Goal: Task Accomplishment & Management: Complete application form

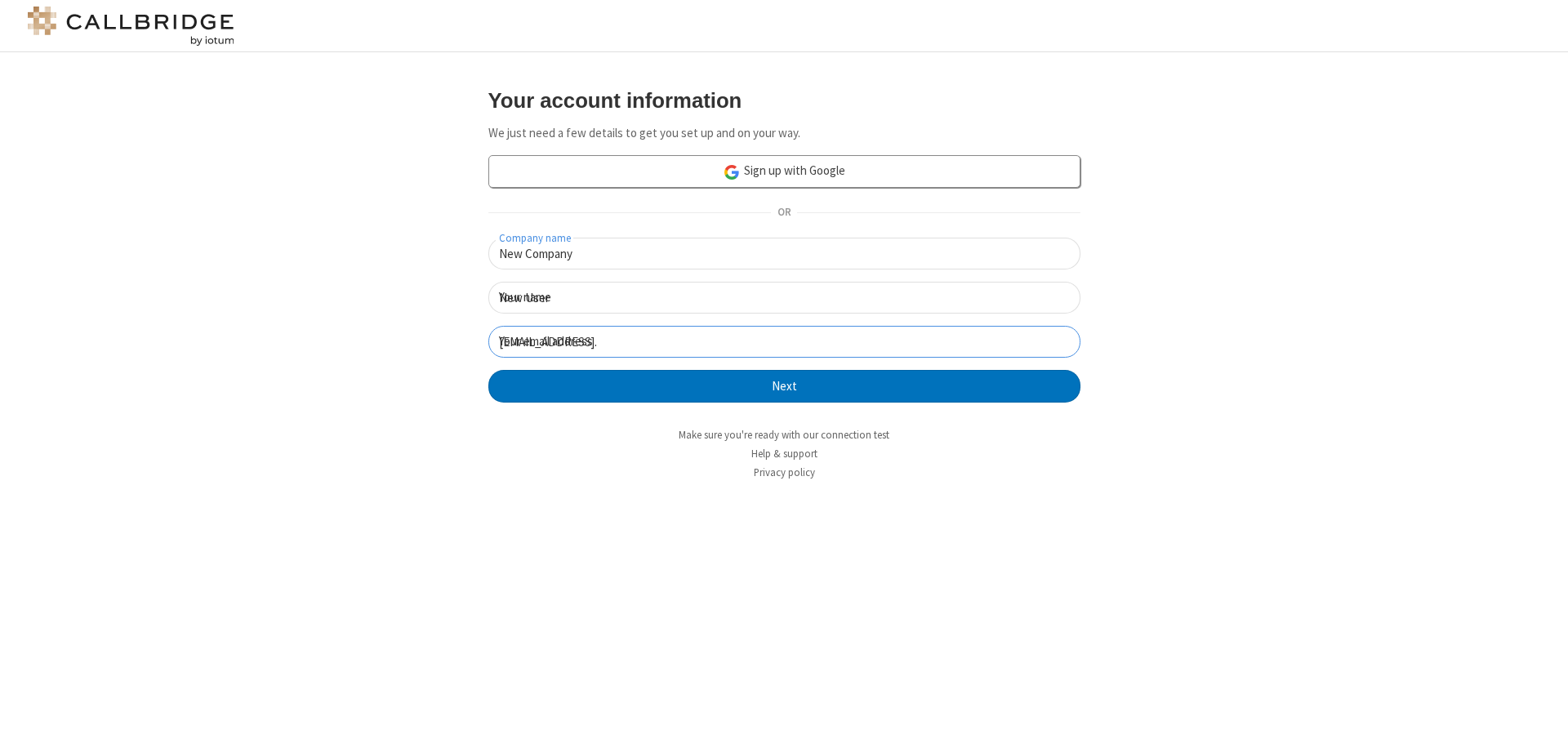
click button "Next" at bounding box center [784, 386] width 592 height 32
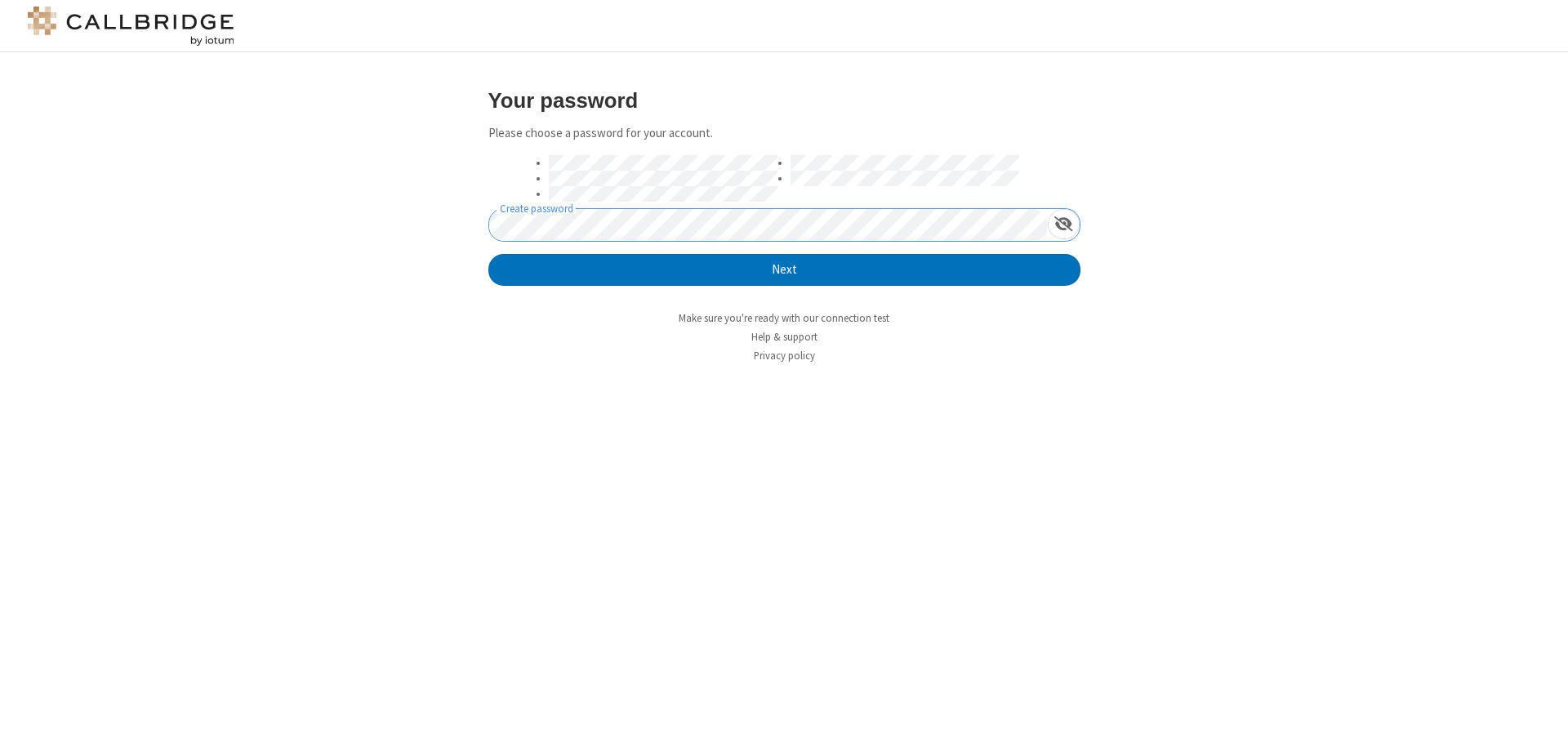
click button "Next" at bounding box center [784, 270] width 592 height 32
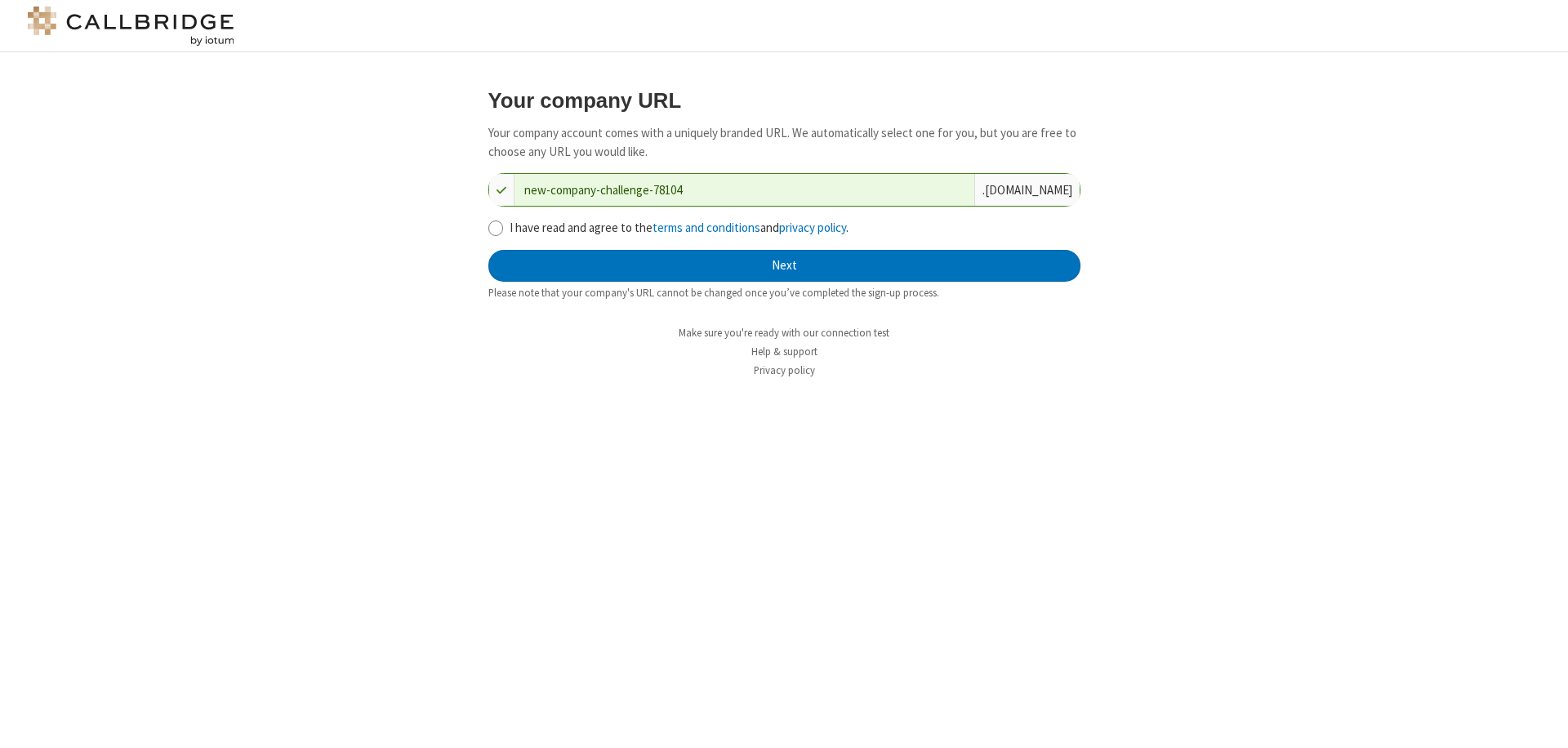
click at [495, 227] on input "I have read and agree to the terms and conditions and privacy policy ." at bounding box center [496, 228] width 16 height 17
checkbox input "true"
click at [784, 265] on button "Next" at bounding box center [784, 265] width 592 height 32
